Goal: Task Accomplishment & Management: Complete application form

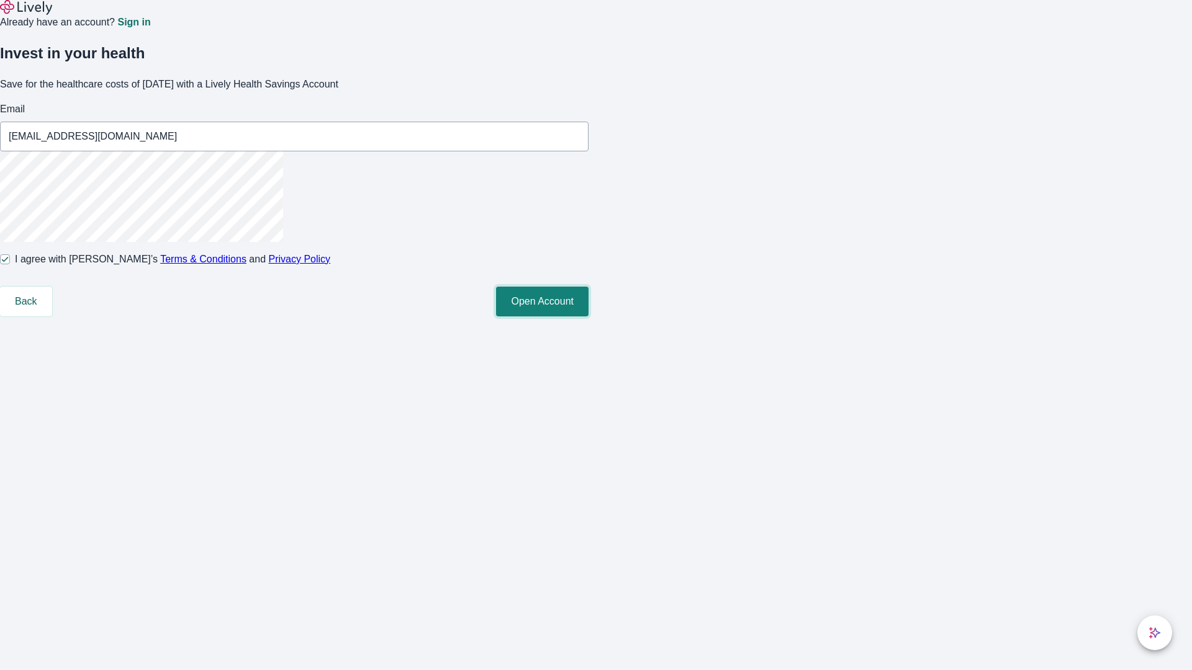
click at [588, 317] on button "Open Account" at bounding box center [542, 302] width 92 height 30
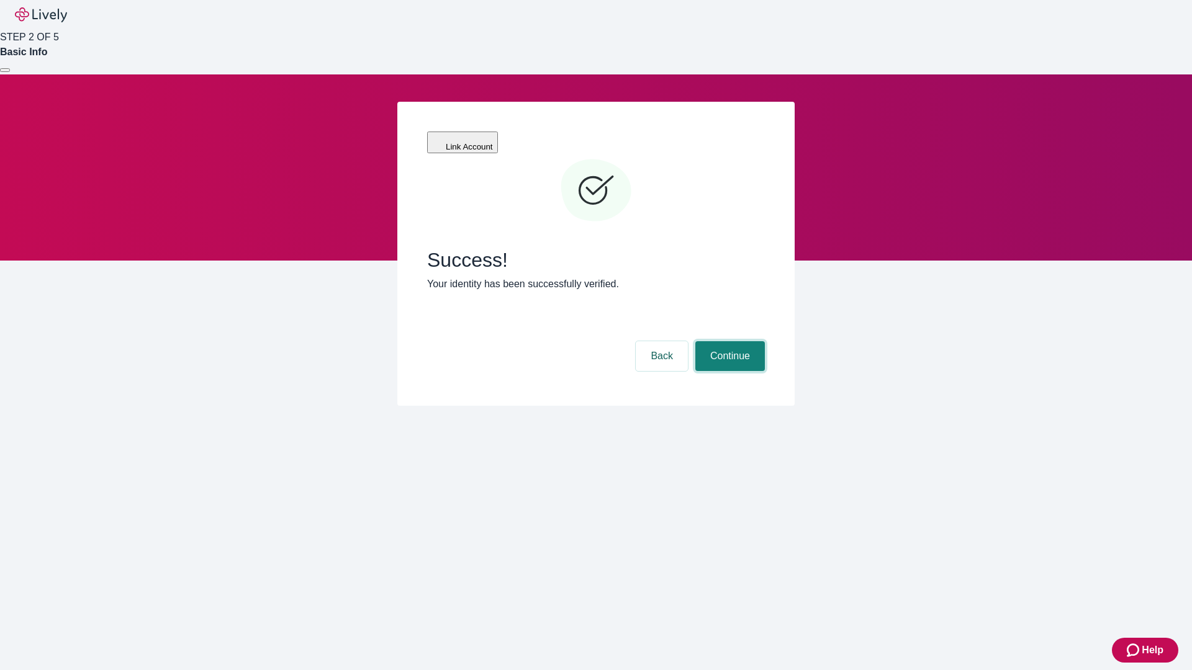
click at [728, 341] on button "Continue" at bounding box center [730, 356] width 70 height 30
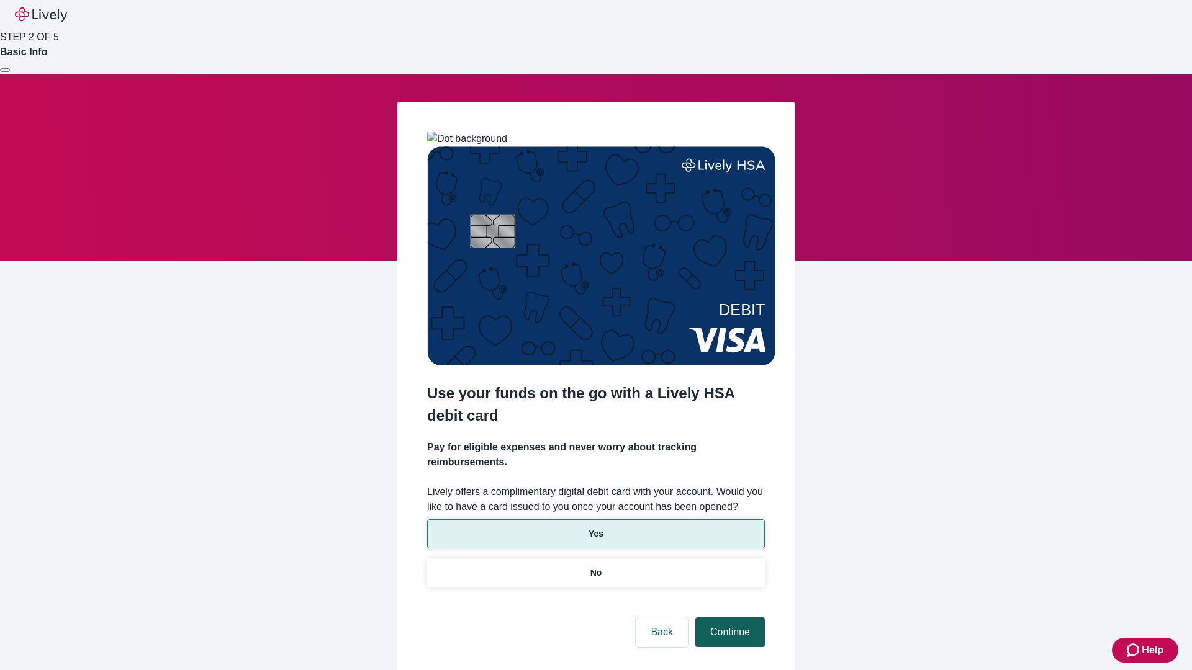
click at [595, 528] on p "Yes" at bounding box center [595, 534] width 15 height 13
click at [728, 618] on button "Continue" at bounding box center [730, 633] width 70 height 30
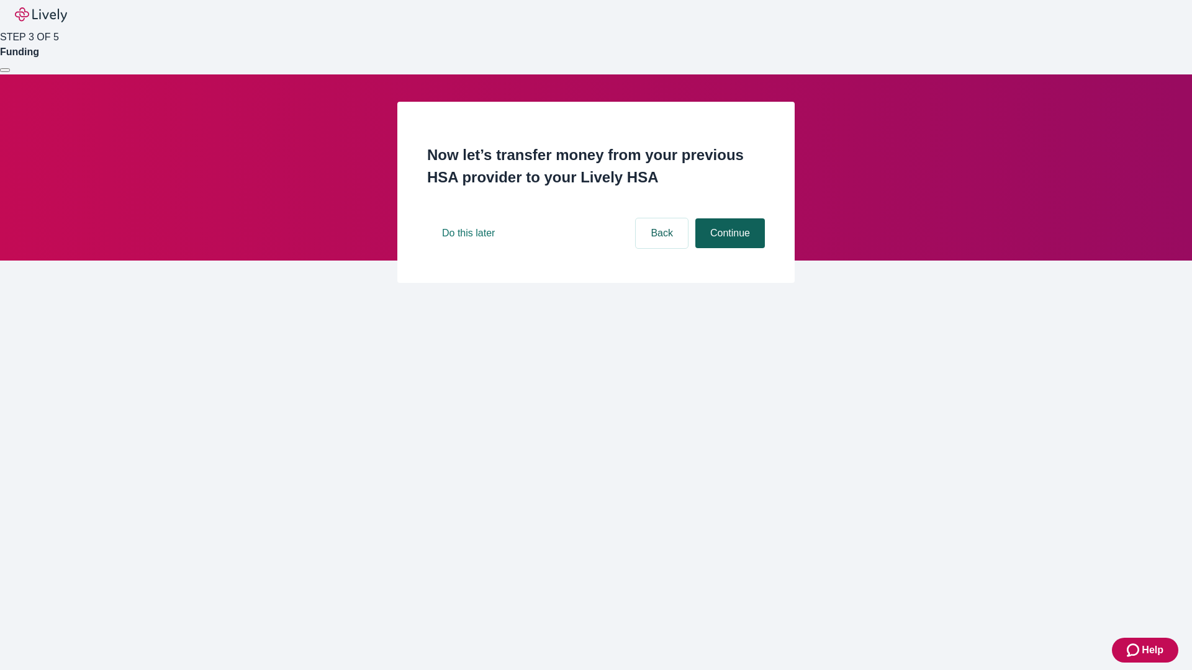
click at [728, 248] on button "Continue" at bounding box center [730, 233] width 70 height 30
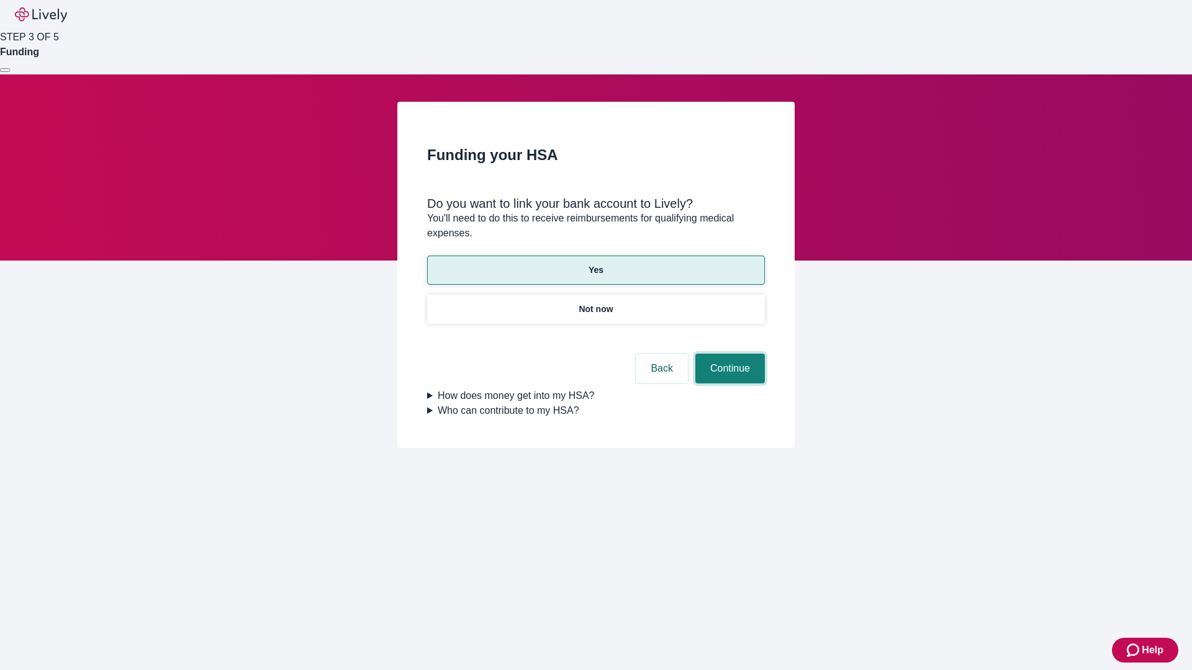
click at [728, 354] on button "Continue" at bounding box center [730, 369] width 70 height 30
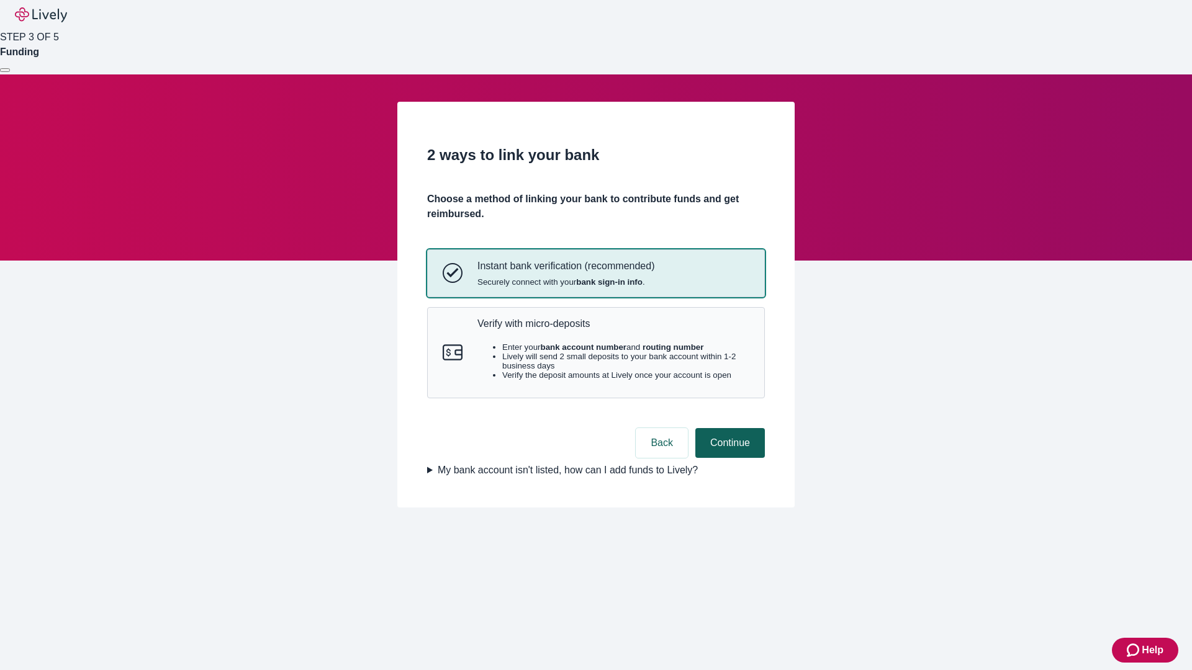
click at [613, 330] on p "Verify with micro-deposits" at bounding box center [613, 324] width 272 height 12
click at [728, 458] on button "Continue" at bounding box center [730, 443] width 70 height 30
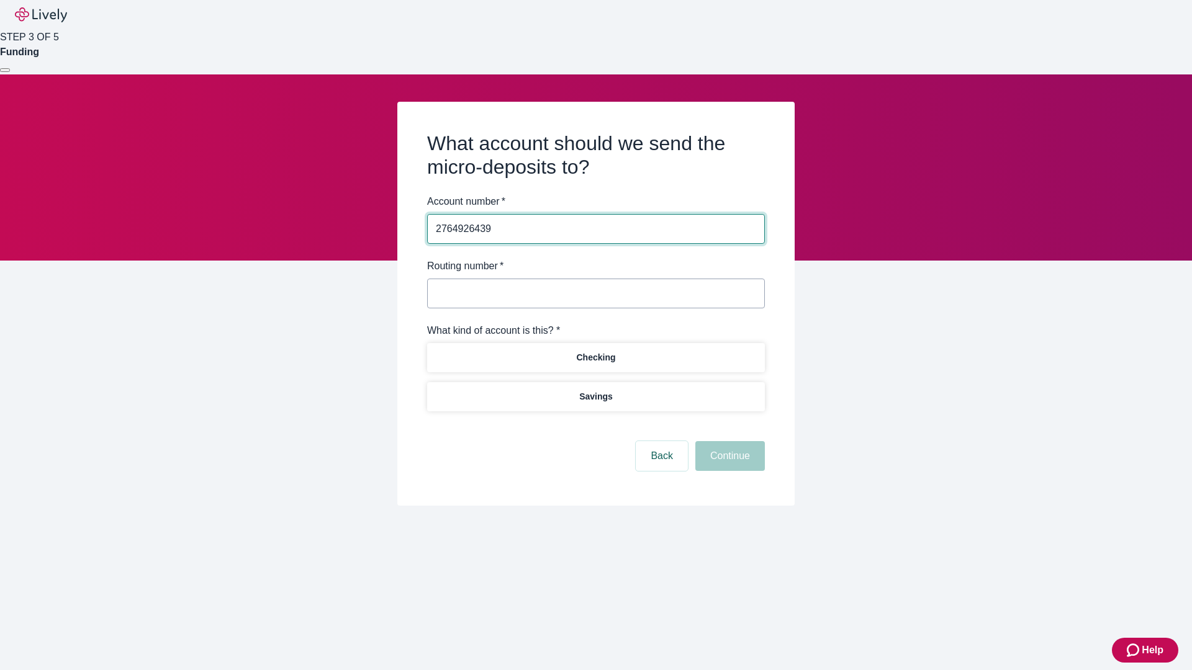
type input "2764926439"
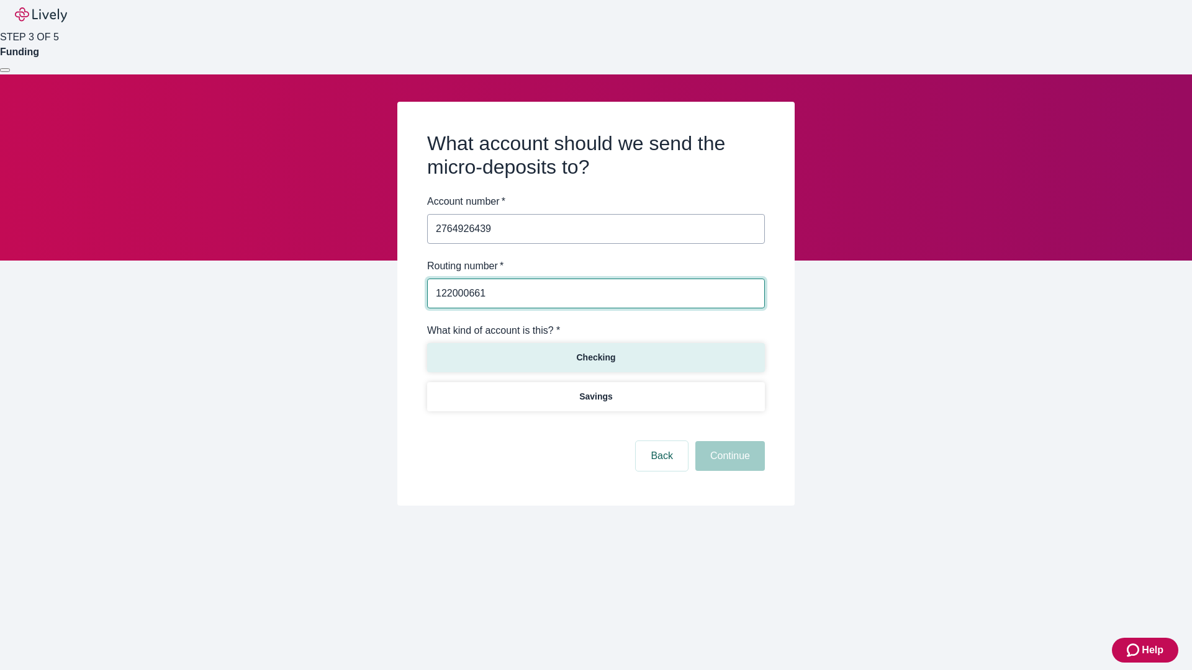
type input "122000661"
click at [595, 357] on p "Checking" at bounding box center [595, 357] width 39 height 13
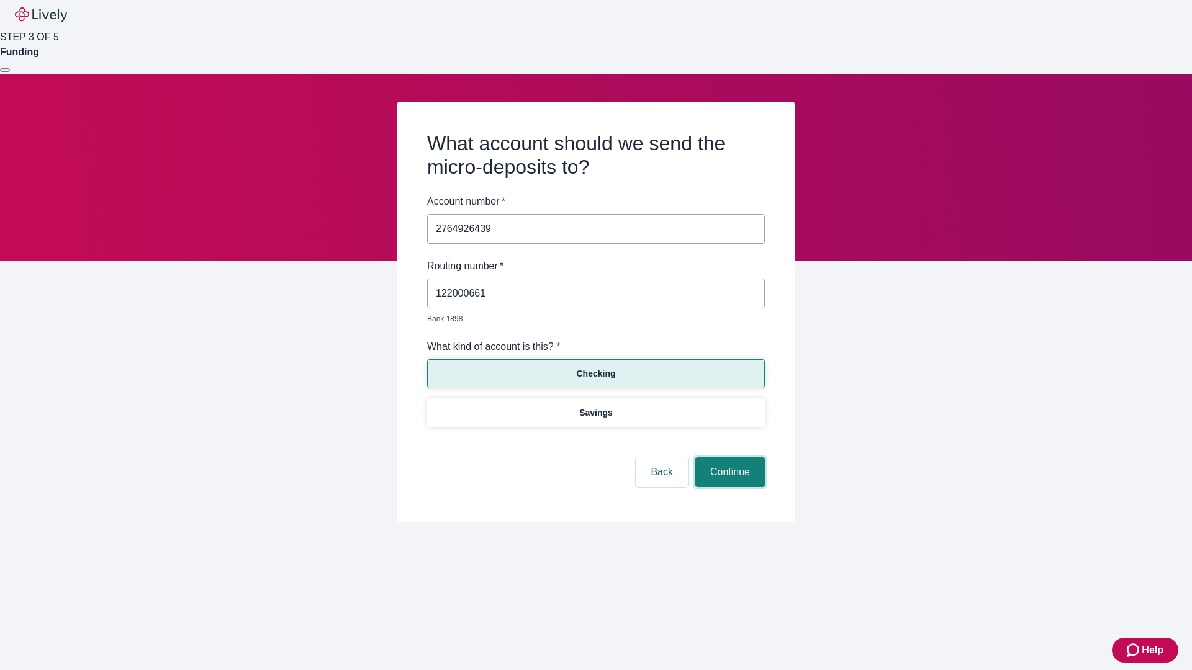
click at [728, 458] on button "Continue" at bounding box center [730, 472] width 70 height 30
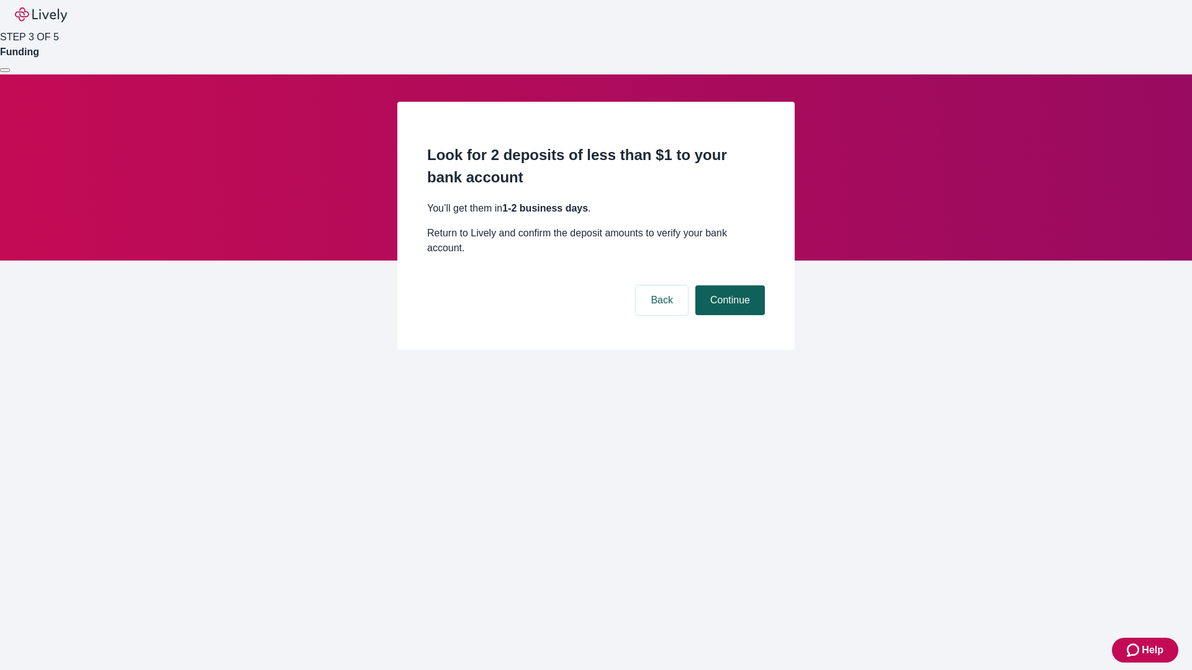
click at [728, 286] on button "Continue" at bounding box center [730, 301] width 70 height 30
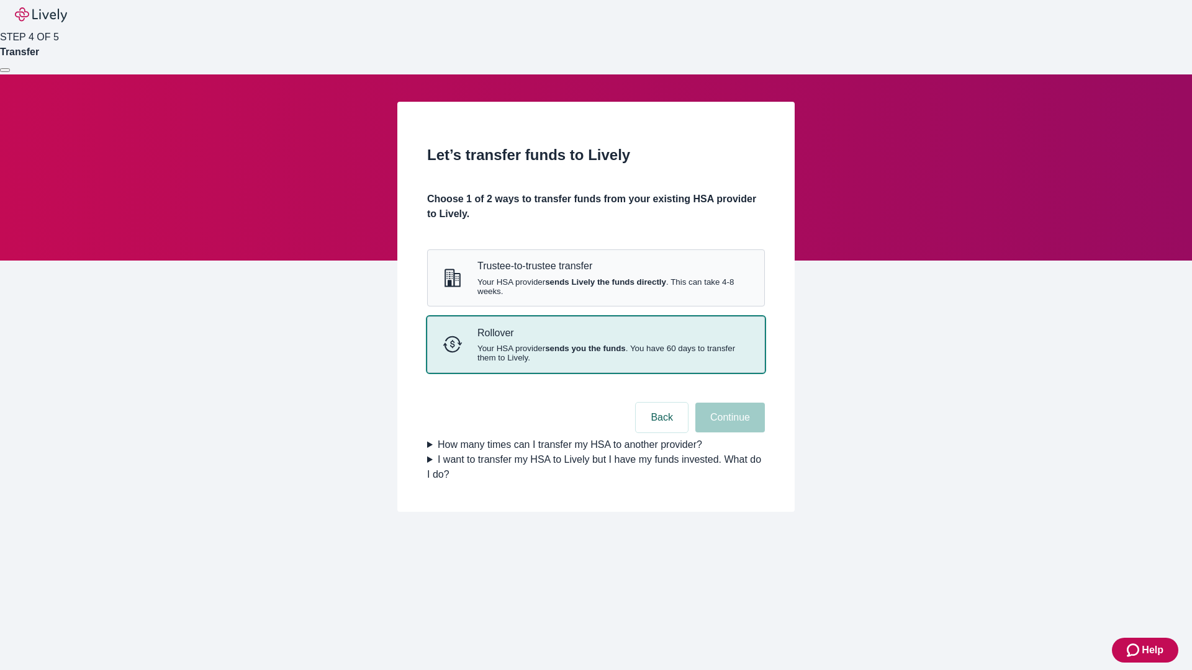
click at [595, 353] on strong "sends you the funds" at bounding box center [585, 348] width 81 height 9
click at [728, 433] on button "Continue" at bounding box center [730, 418] width 70 height 30
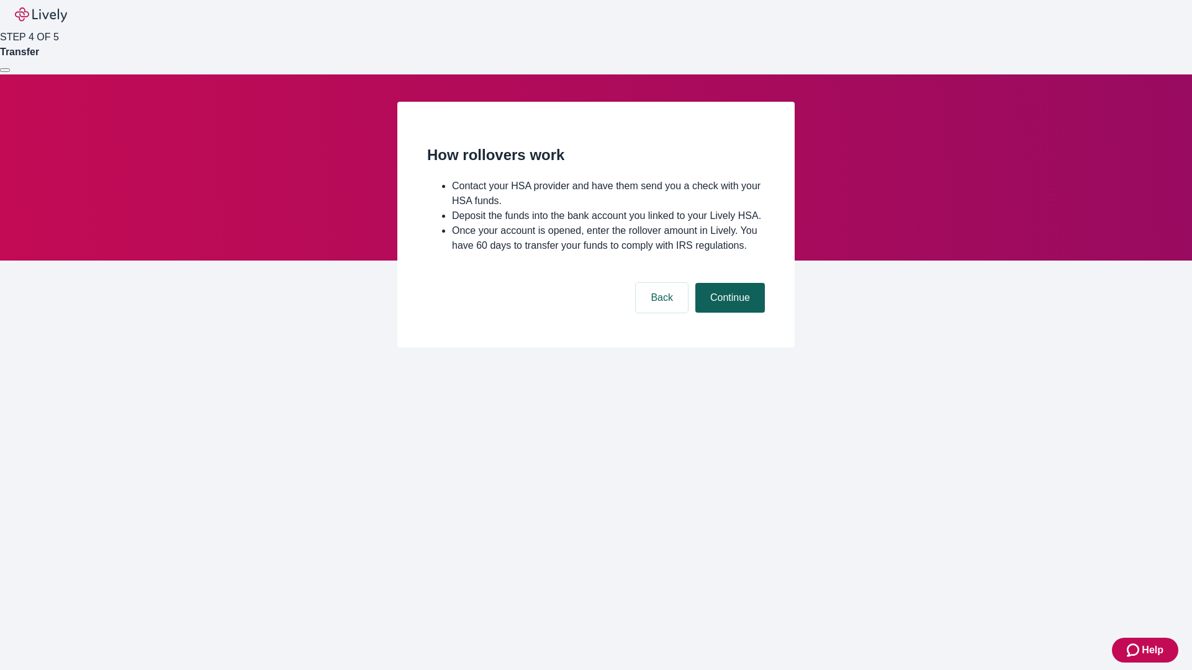
click at [728, 313] on button "Continue" at bounding box center [730, 298] width 70 height 30
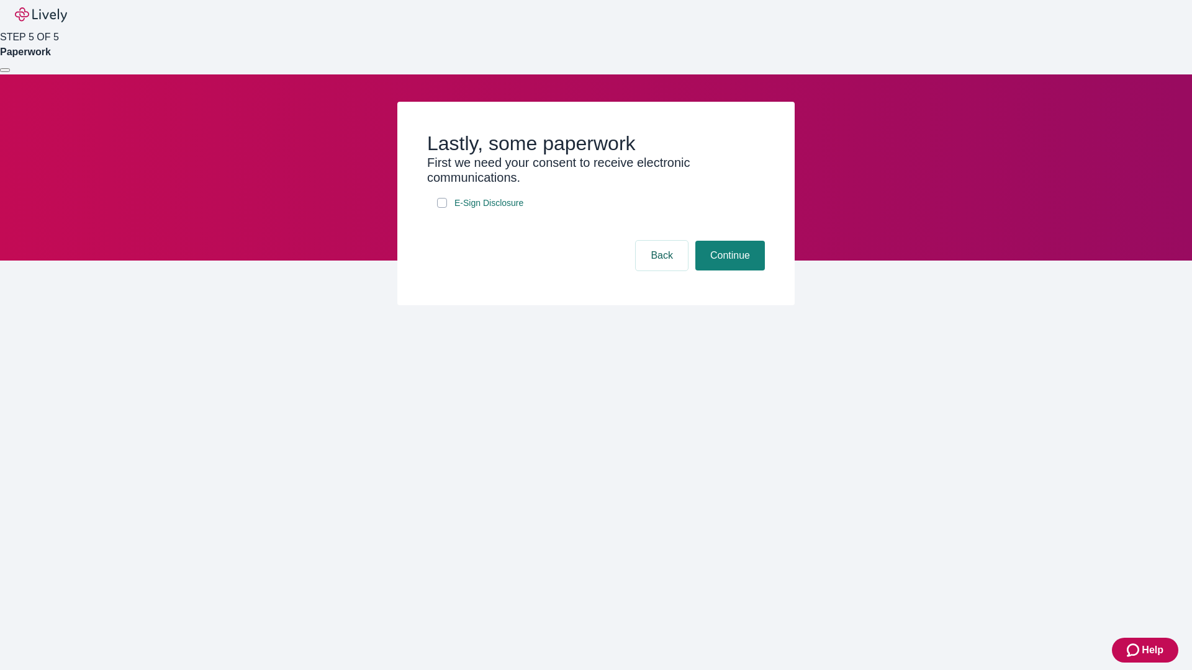
click at [442, 208] on input "E-Sign Disclosure" at bounding box center [442, 203] width 10 height 10
checkbox input "true"
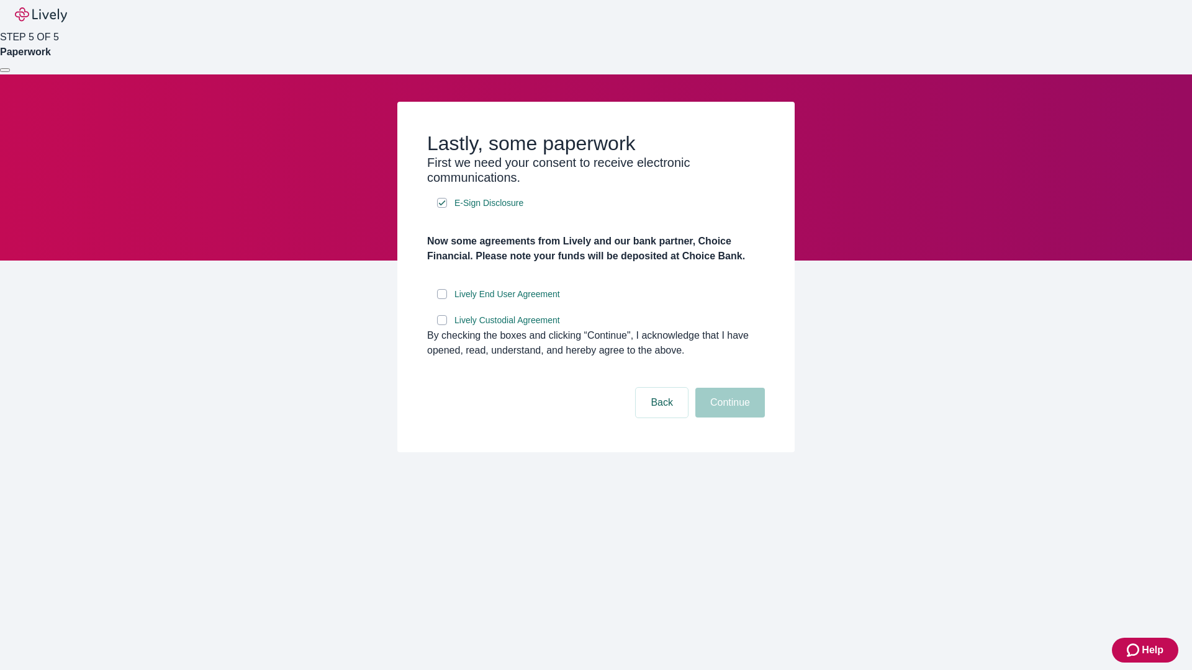
click at [442, 299] on input "Lively End User Agreement" at bounding box center [442, 294] width 10 height 10
checkbox input "true"
click at [442, 325] on input "Lively Custodial Agreement" at bounding box center [442, 320] width 10 height 10
checkbox input "true"
click at [728, 418] on button "Continue" at bounding box center [730, 403] width 70 height 30
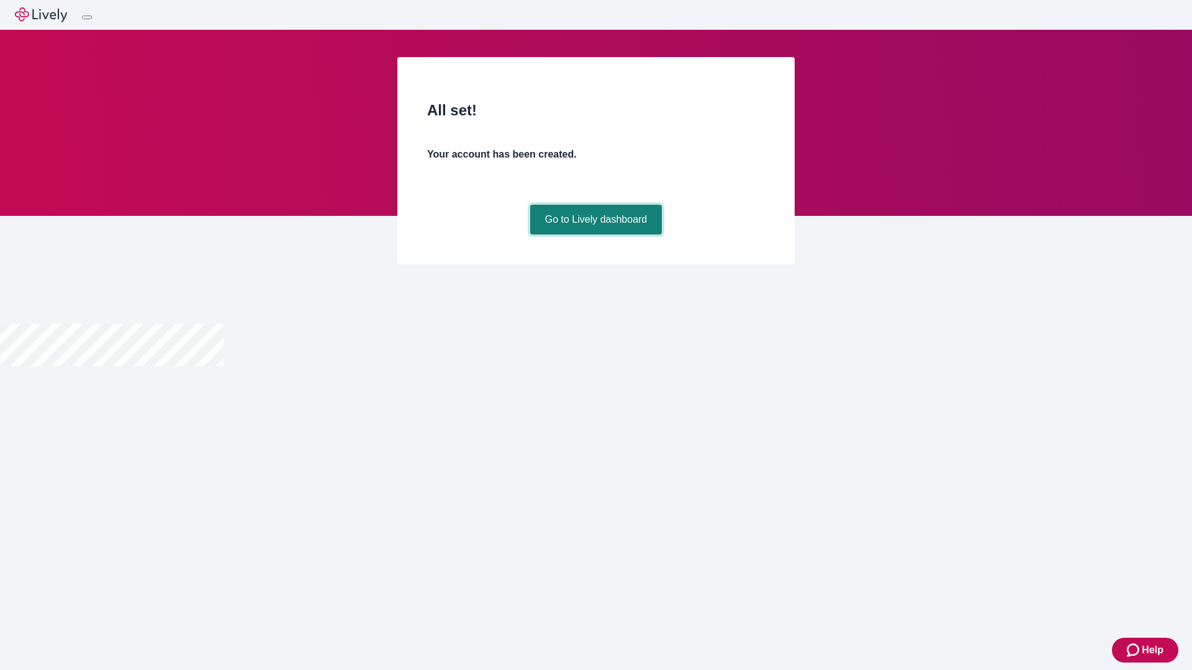
click at [595, 235] on link "Go to Lively dashboard" at bounding box center [596, 220] width 132 height 30
